Goal: Transaction & Acquisition: Obtain resource

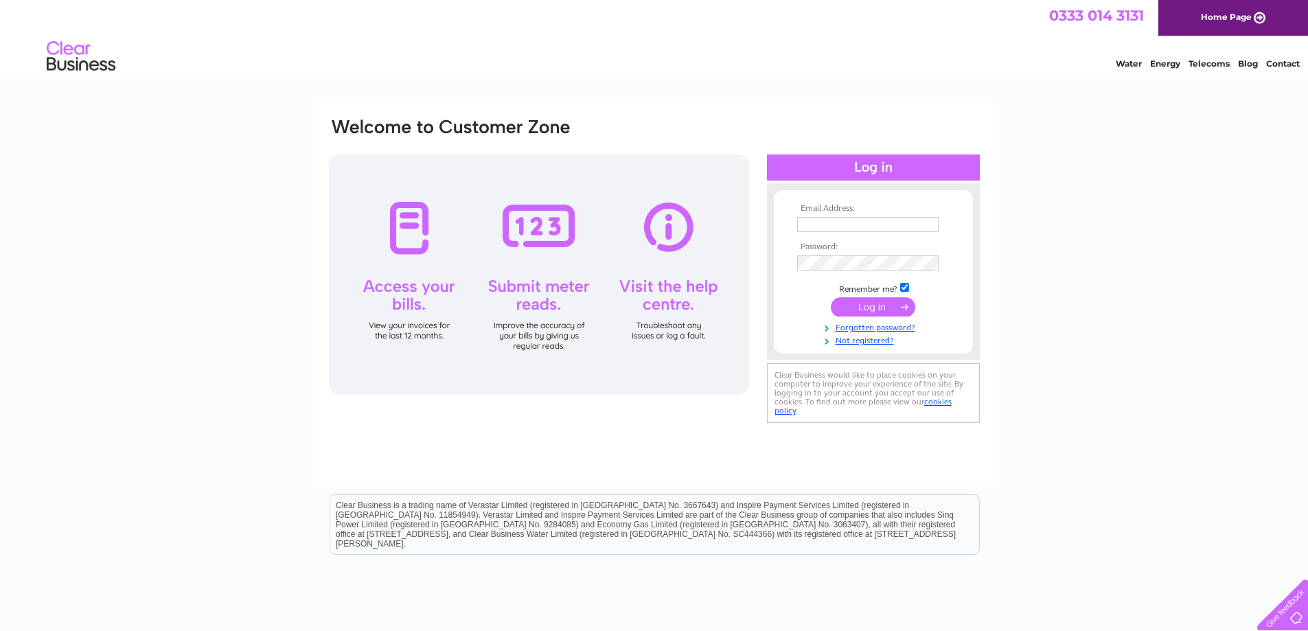
type input "accounts@ttce.com"
click at [890, 306] on input "submit" at bounding box center [873, 306] width 84 height 19
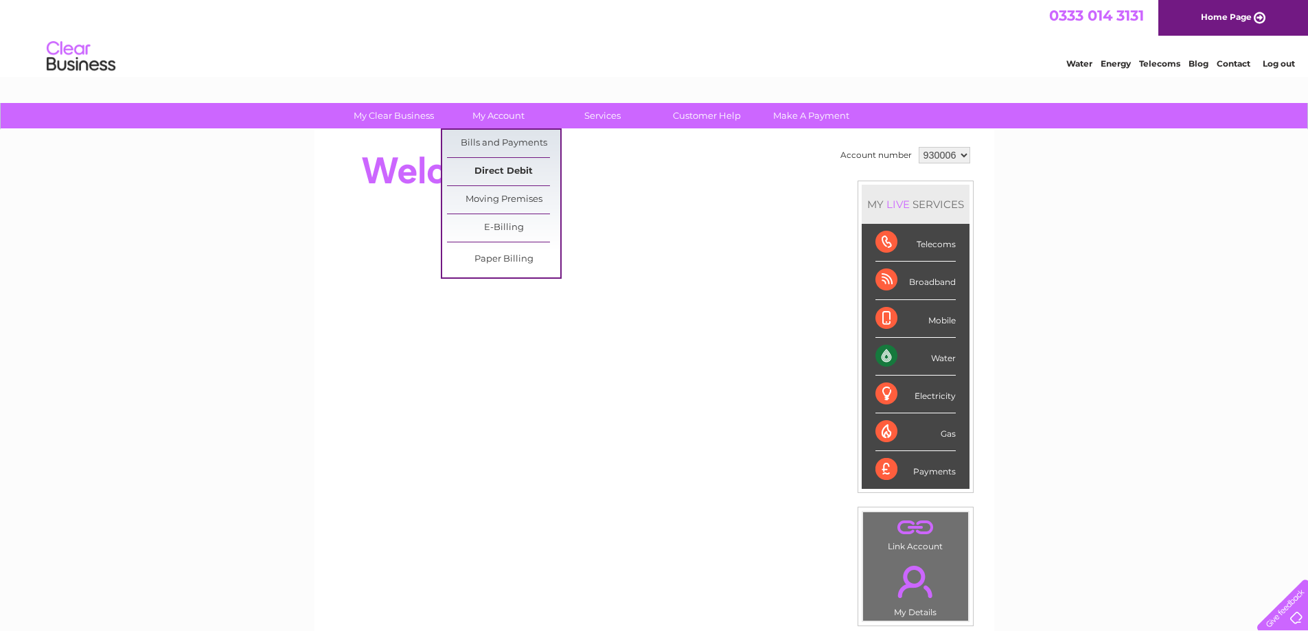
click at [483, 172] on link "Direct Debit" at bounding box center [503, 171] width 113 height 27
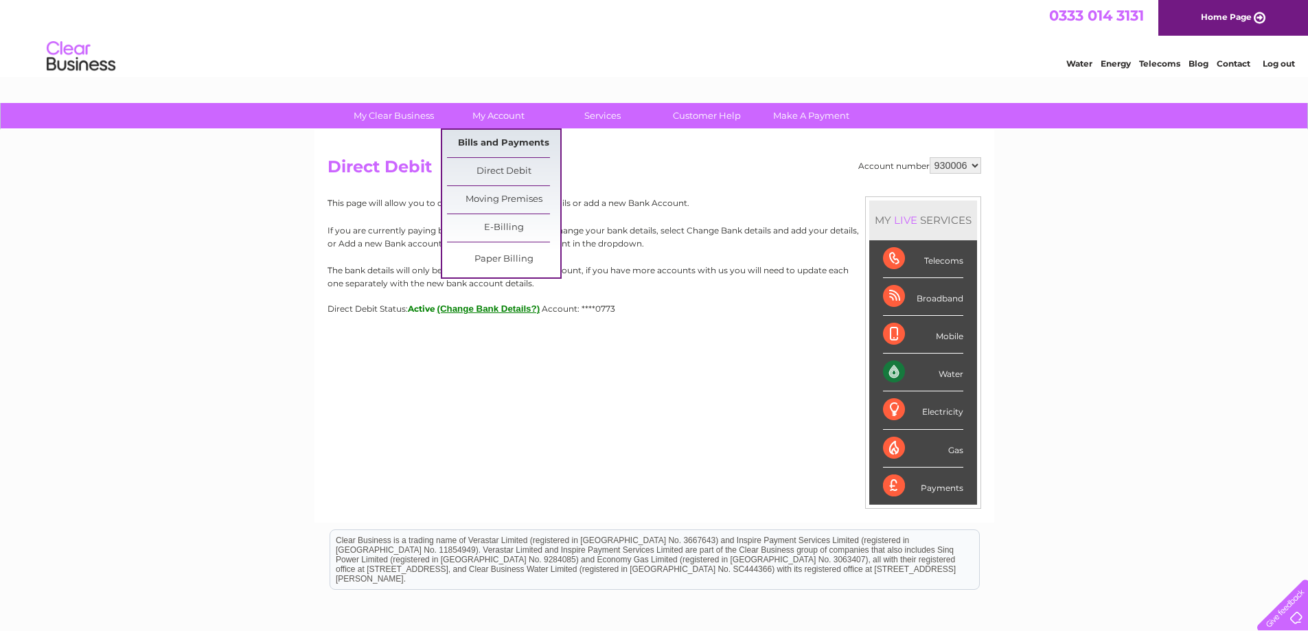
click at [498, 139] on link "Bills and Payments" at bounding box center [503, 143] width 113 height 27
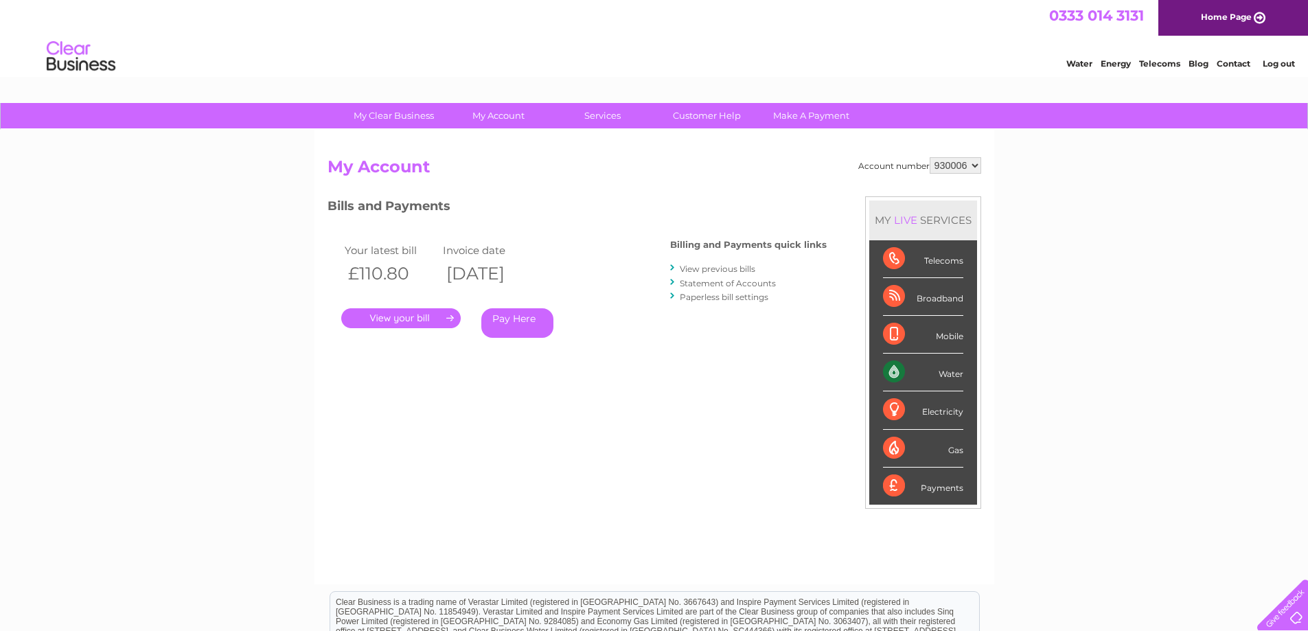
click at [418, 317] on link "." at bounding box center [401, 318] width 120 height 20
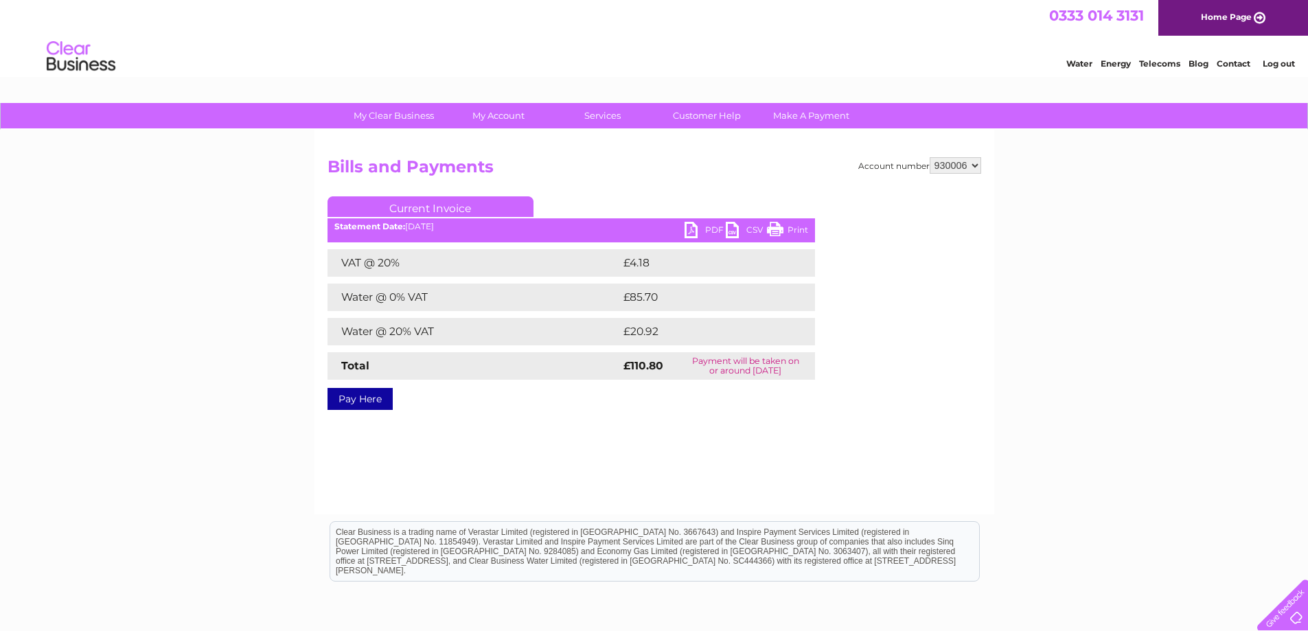
click at [698, 226] on link "PDF" at bounding box center [705, 232] width 41 height 20
